Goal: Task Accomplishment & Management: Manage account settings

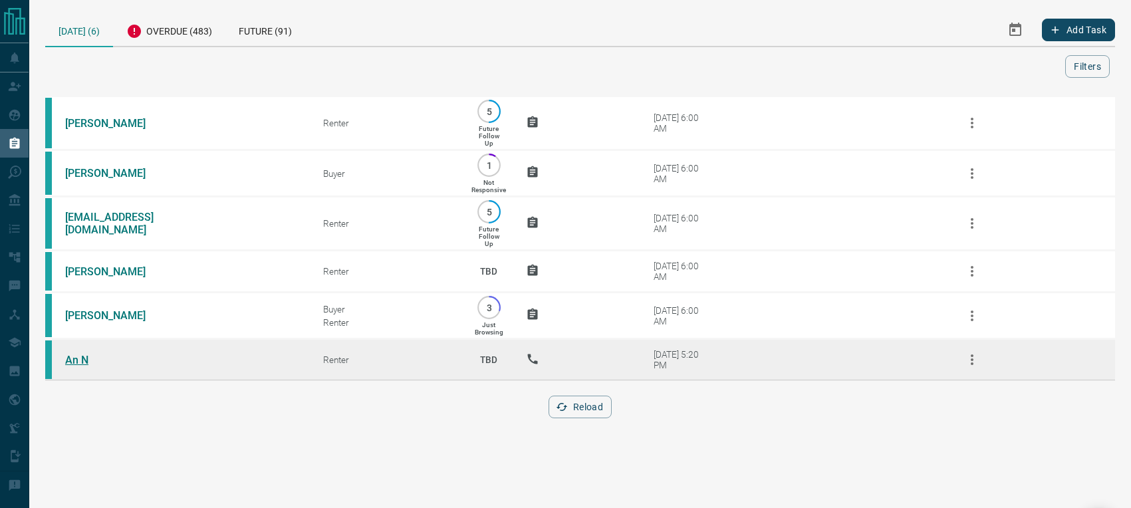
click at [84, 362] on link "An N" at bounding box center [115, 360] width 100 height 13
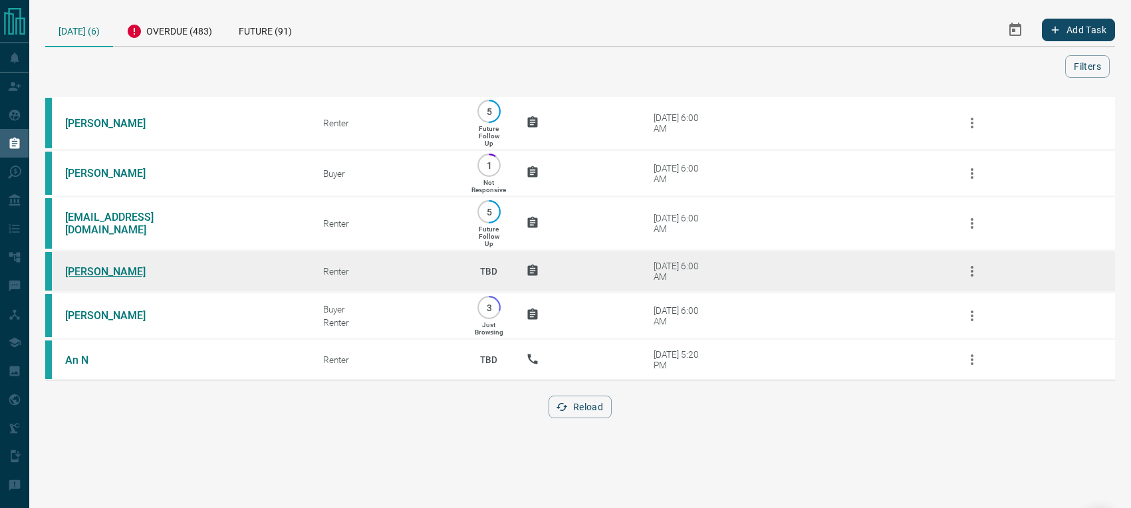
click at [91, 271] on link "[PERSON_NAME]" at bounding box center [115, 271] width 100 height 13
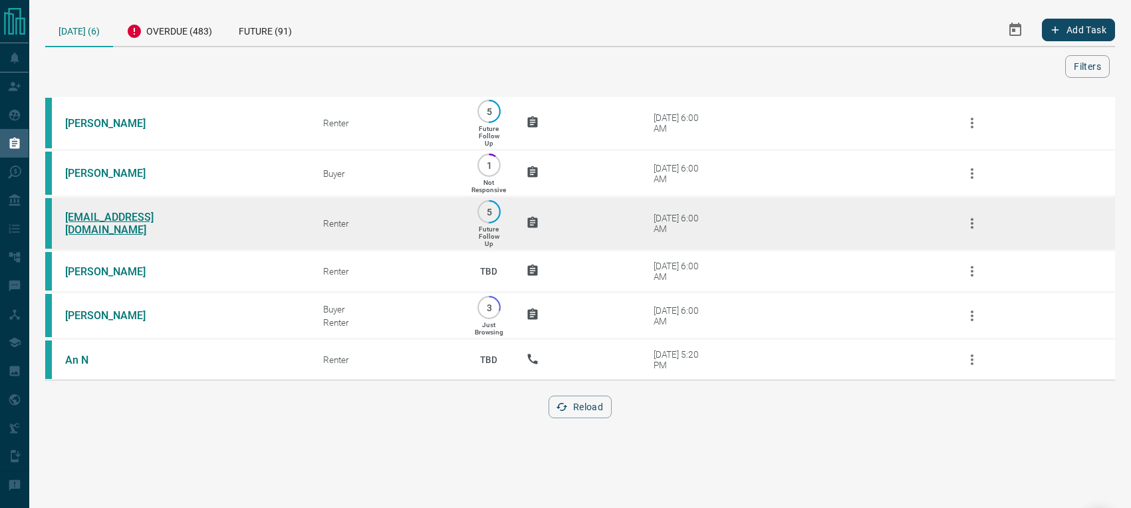
click at [88, 226] on link "[EMAIL_ADDRESS][DOMAIN_NAME]" at bounding box center [115, 223] width 100 height 25
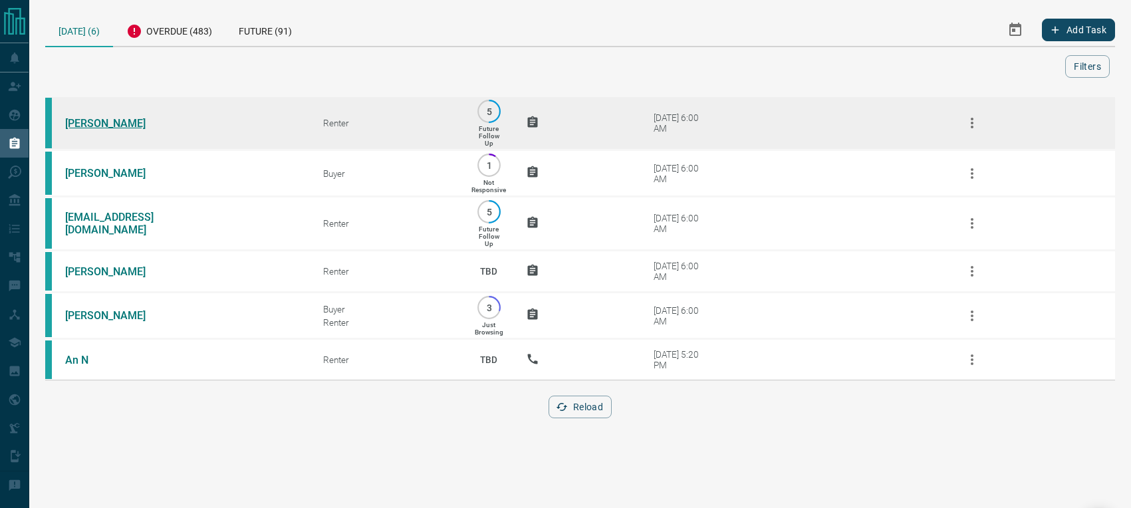
click at [93, 123] on link "[PERSON_NAME]" at bounding box center [115, 123] width 100 height 13
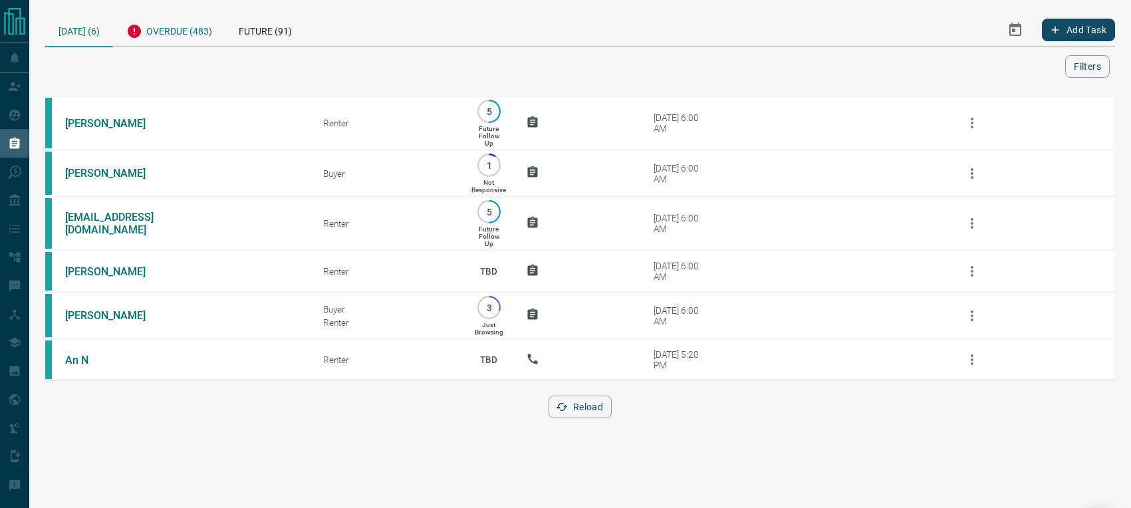
click at [161, 27] on div "Overdue (483)" at bounding box center [169, 29] width 112 height 33
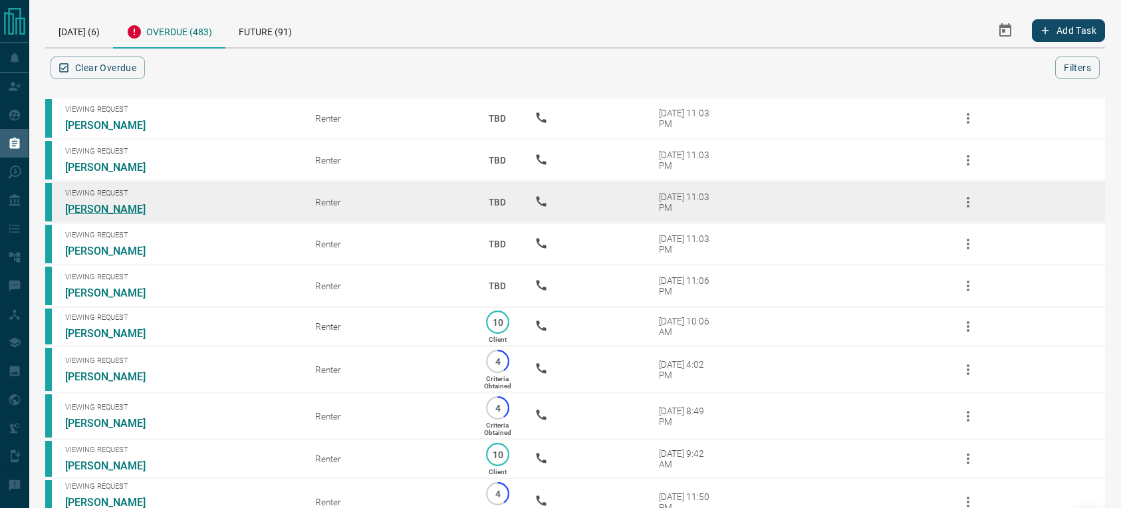
click at [94, 210] on link "[PERSON_NAME]" at bounding box center [115, 209] width 100 height 13
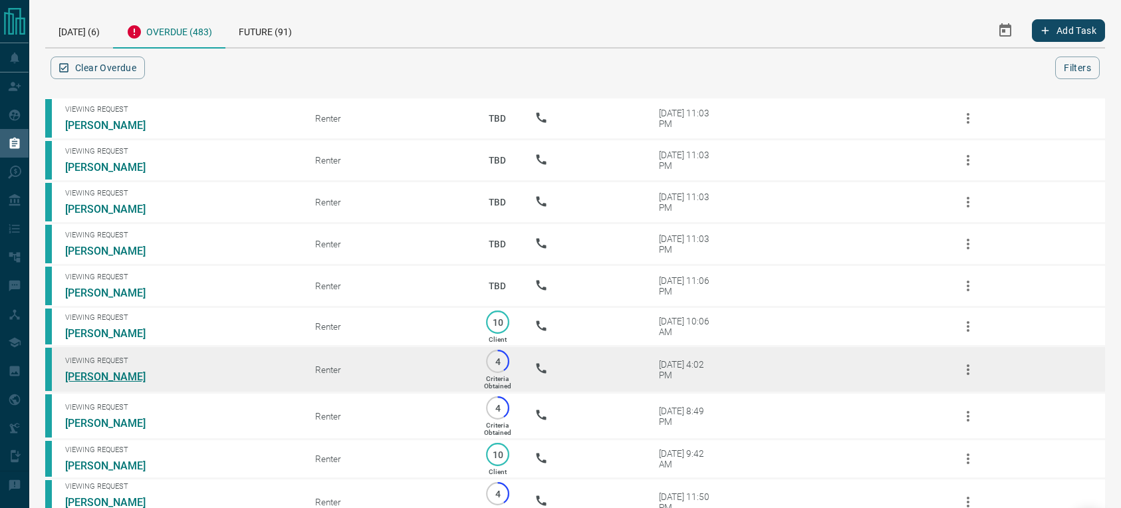
click at [93, 370] on link "[PERSON_NAME]" at bounding box center [115, 376] width 100 height 13
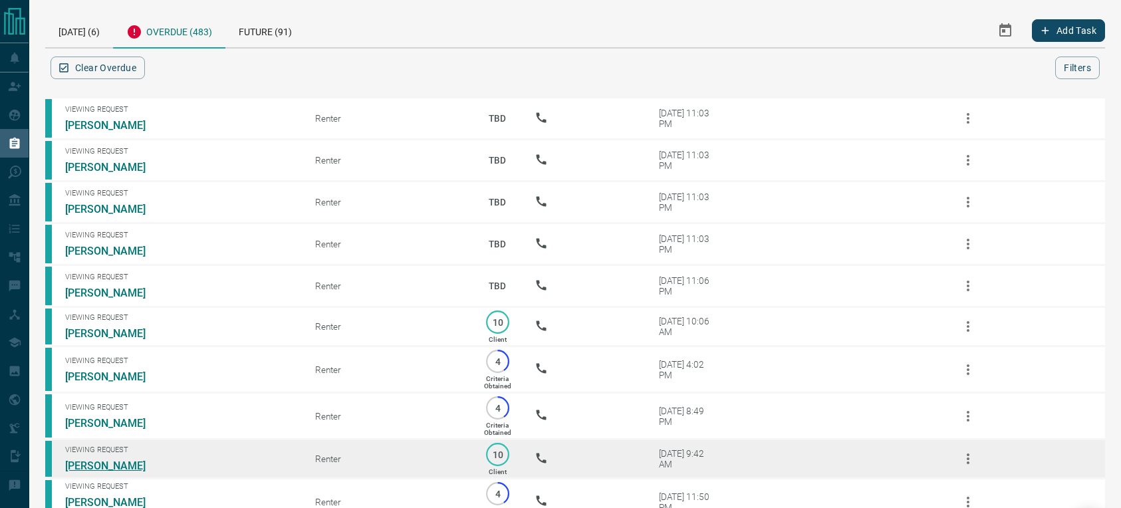
click at [104, 467] on link "[PERSON_NAME]" at bounding box center [115, 466] width 100 height 13
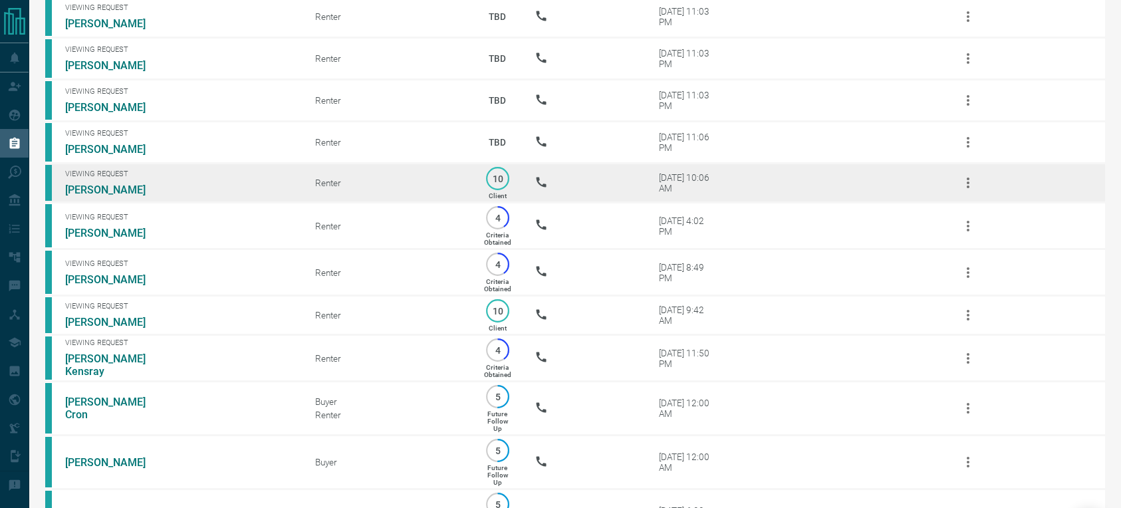
scroll to position [205, 0]
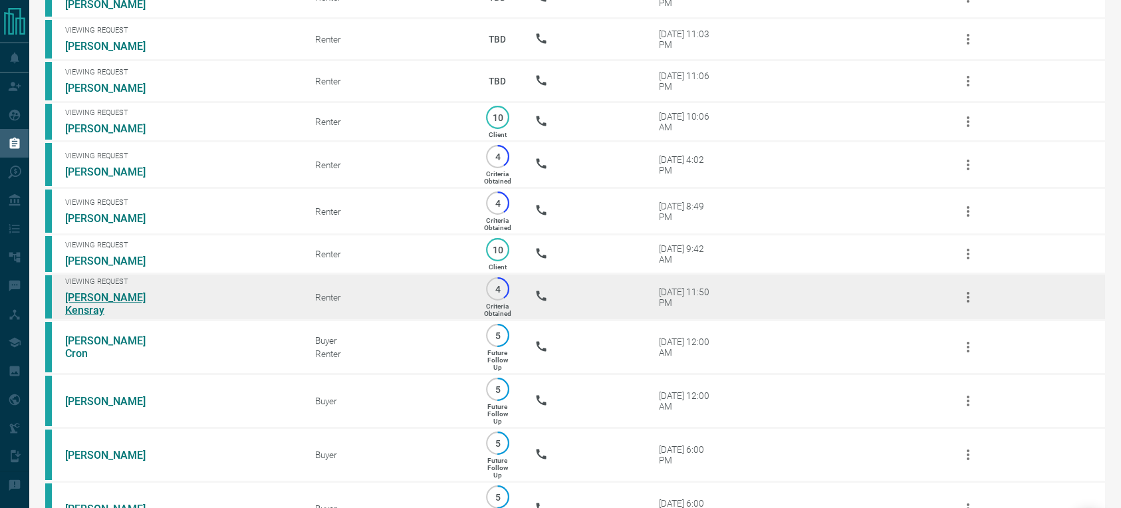
click at [97, 305] on link "[PERSON_NAME] Kensray" at bounding box center [115, 303] width 100 height 25
click at [92, 298] on link "[PERSON_NAME] Kensray" at bounding box center [115, 303] width 100 height 25
